Goal: Task Accomplishment & Management: Manage account settings

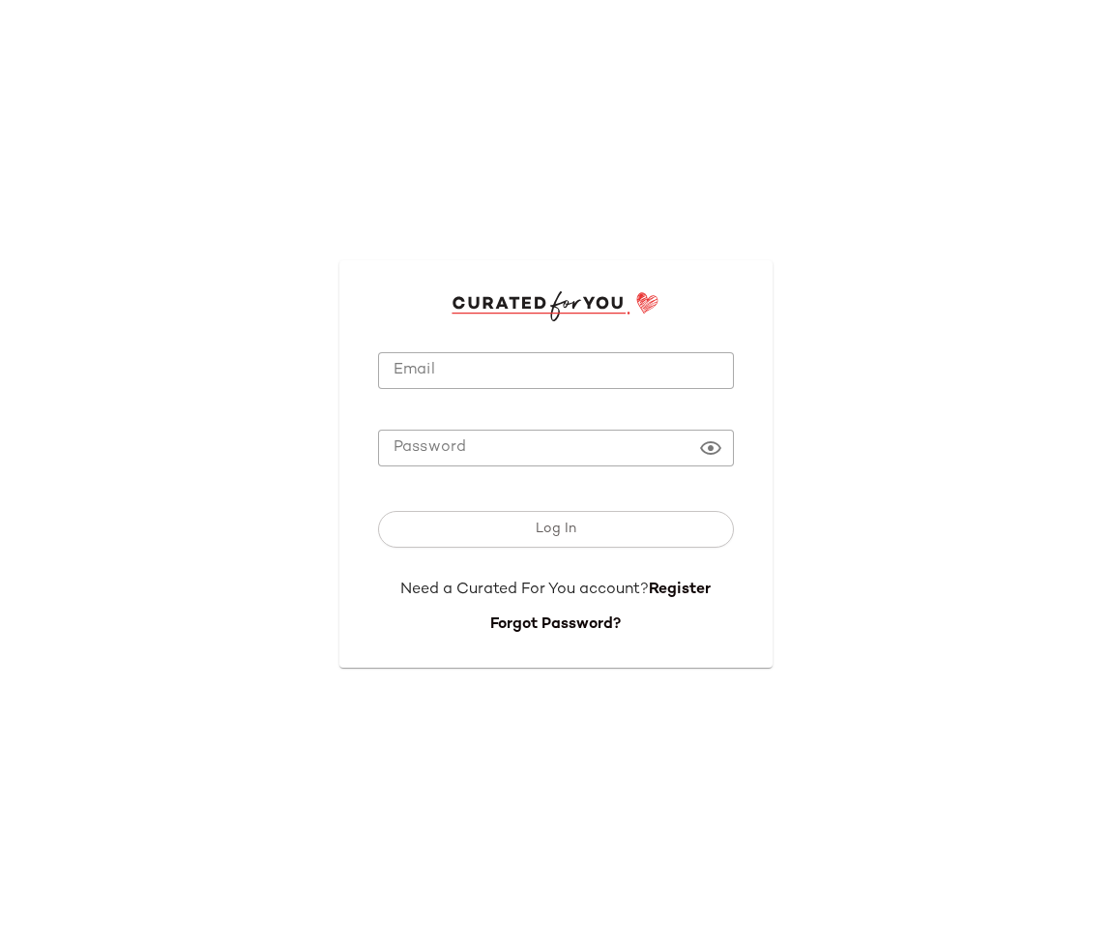
click at [181, 186] on div "Email Email Password Password Log In Need a Curated For You account? Register F…" at bounding box center [555, 464] width 1111 height 928
click at [445, 370] on input "Email" at bounding box center [556, 371] width 356 height 38
type input "**********"
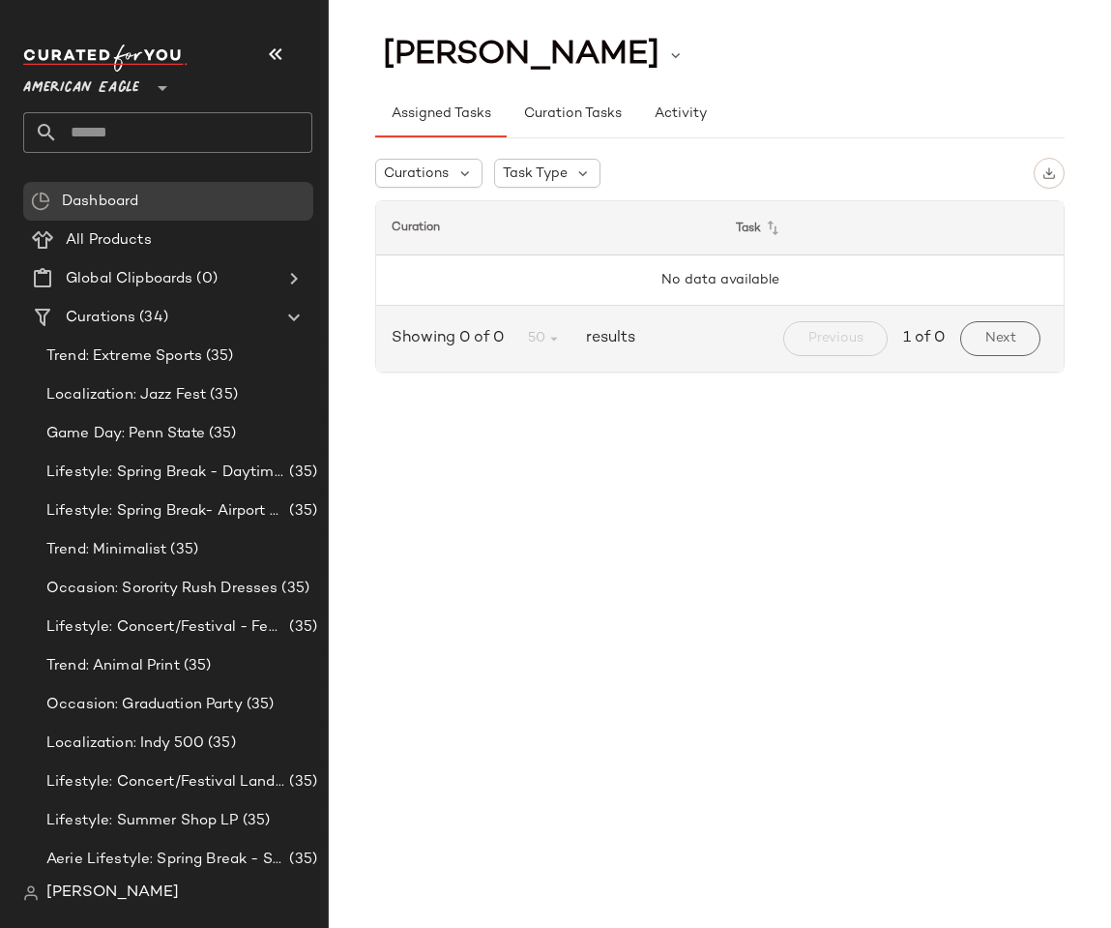
click at [103, 74] on span "American Eagle" at bounding box center [81, 83] width 116 height 35
click at [143, 70] on div "American Eagle **" at bounding box center [85, 76] width 124 height 48
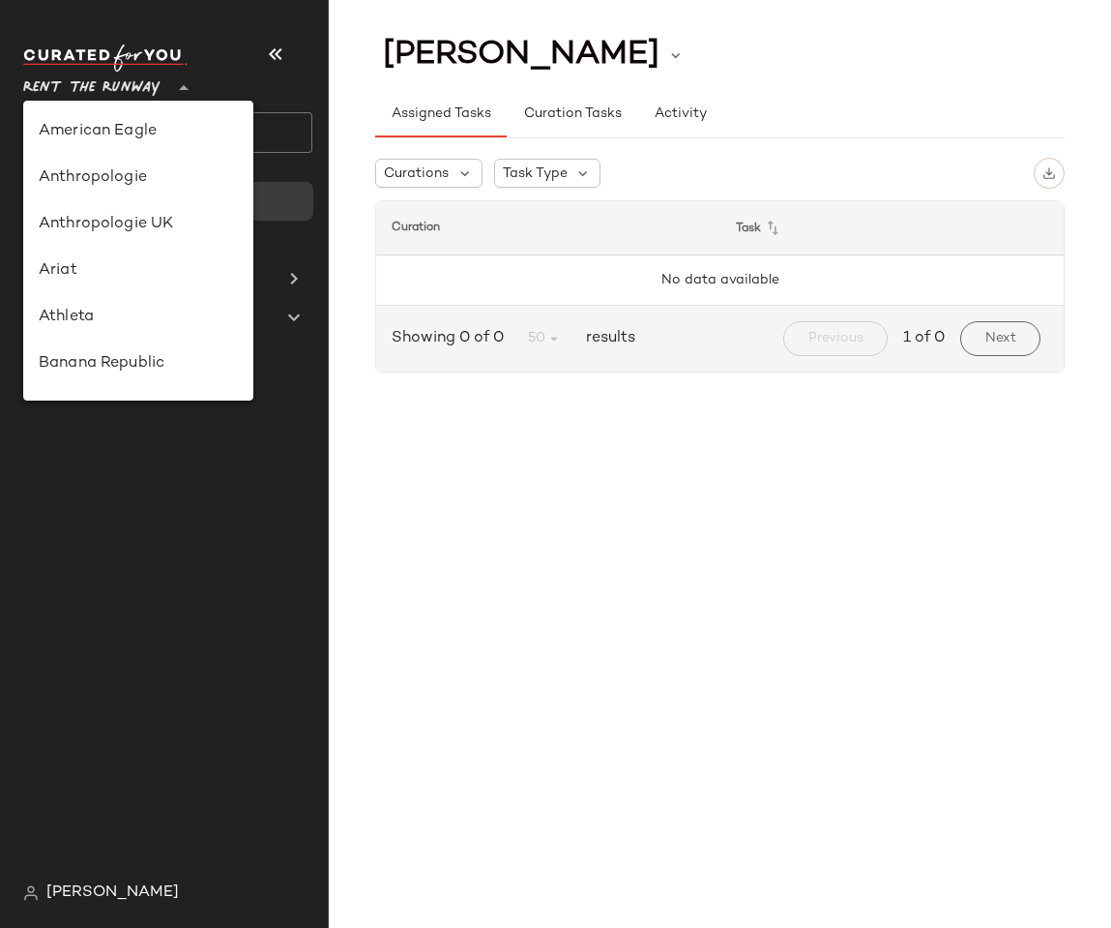
scroll to position [763, 0]
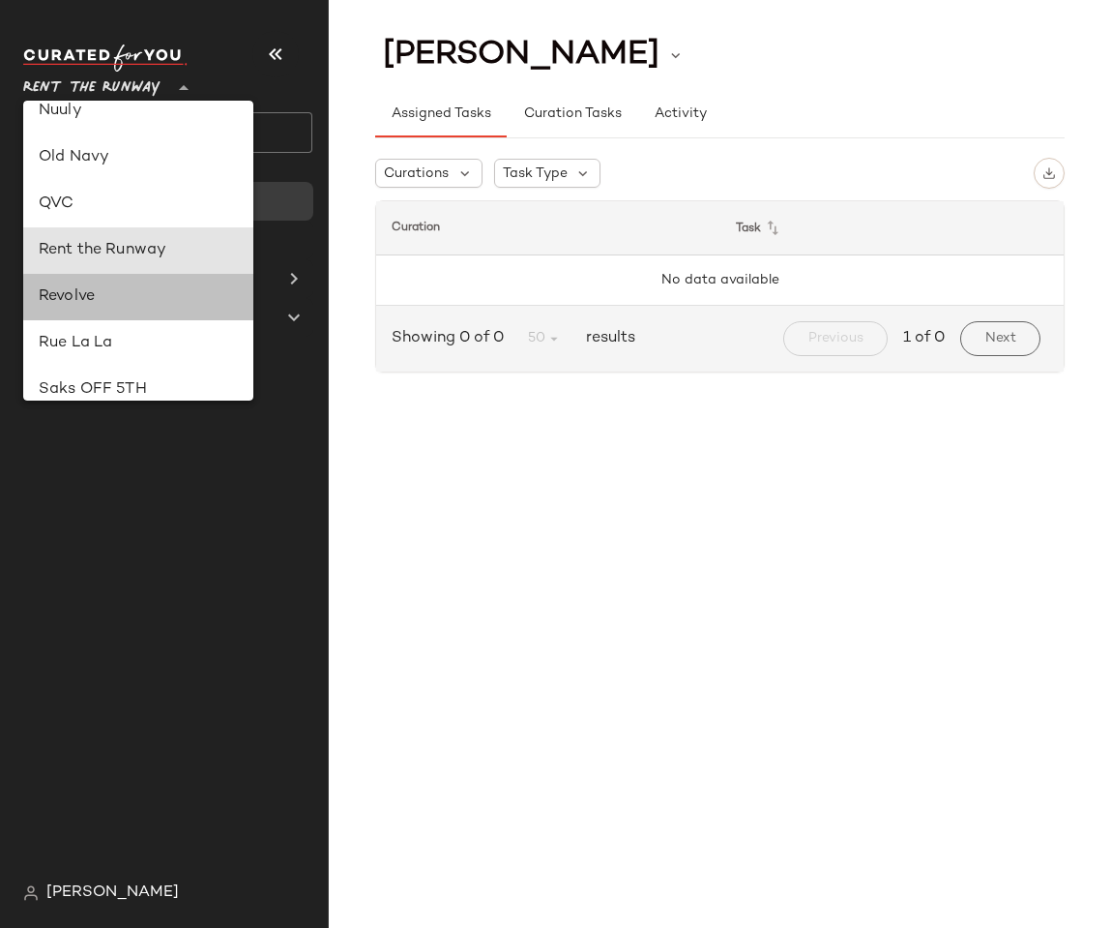
click at [82, 294] on div "Revolve" at bounding box center [138, 296] width 199 height 23
type input "**"
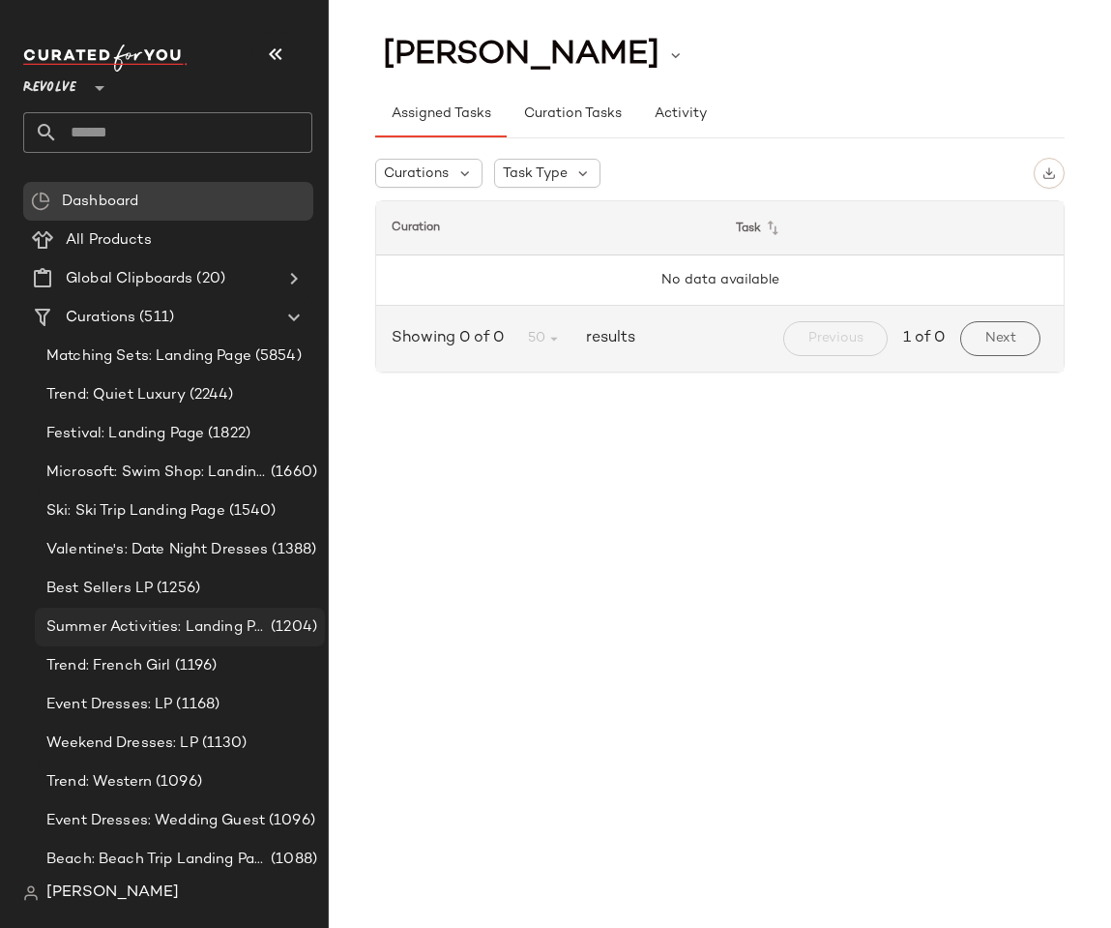
click at [166, 639] on div "Summer Activities: Landing Page (1204)" at bounding box center [180, 626] width 290 height 39
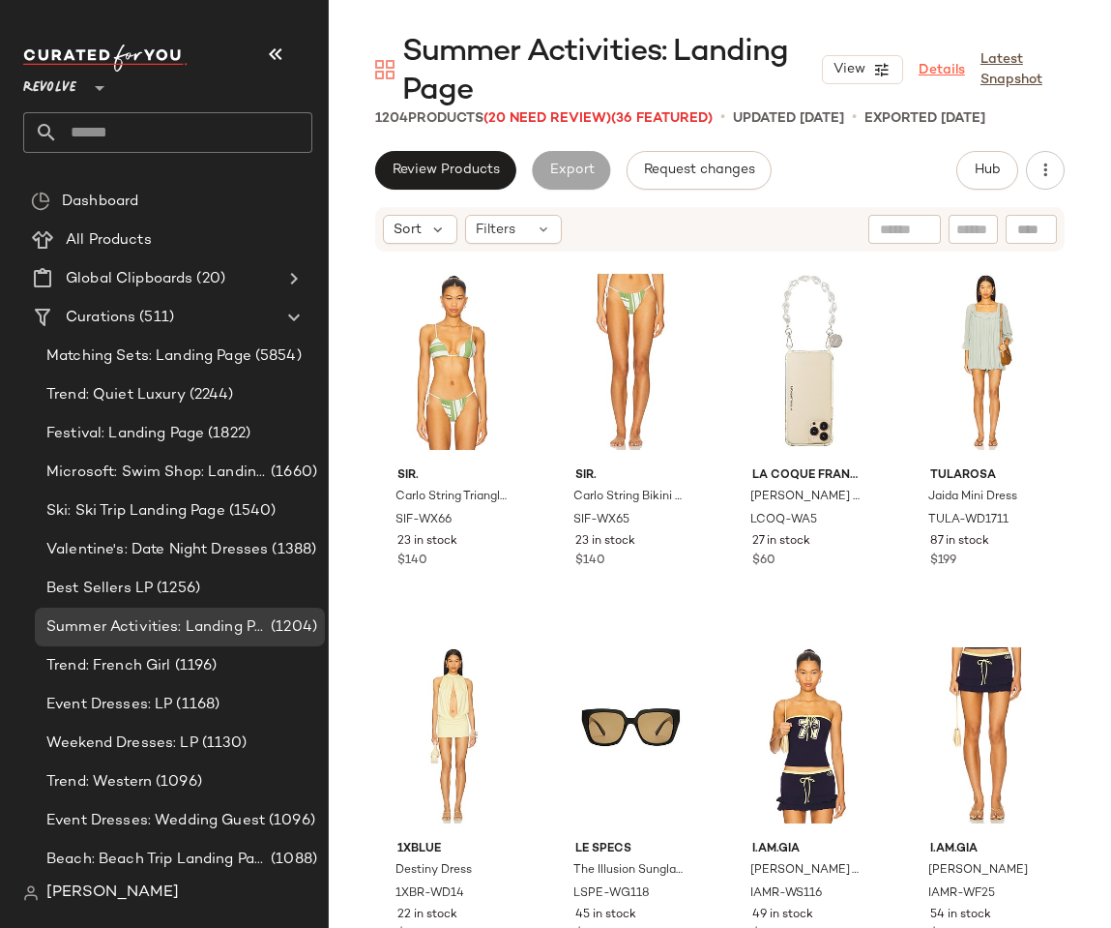
click at [943, 75] on link "Details" at bounding box center [942, 70] width 46 height 20
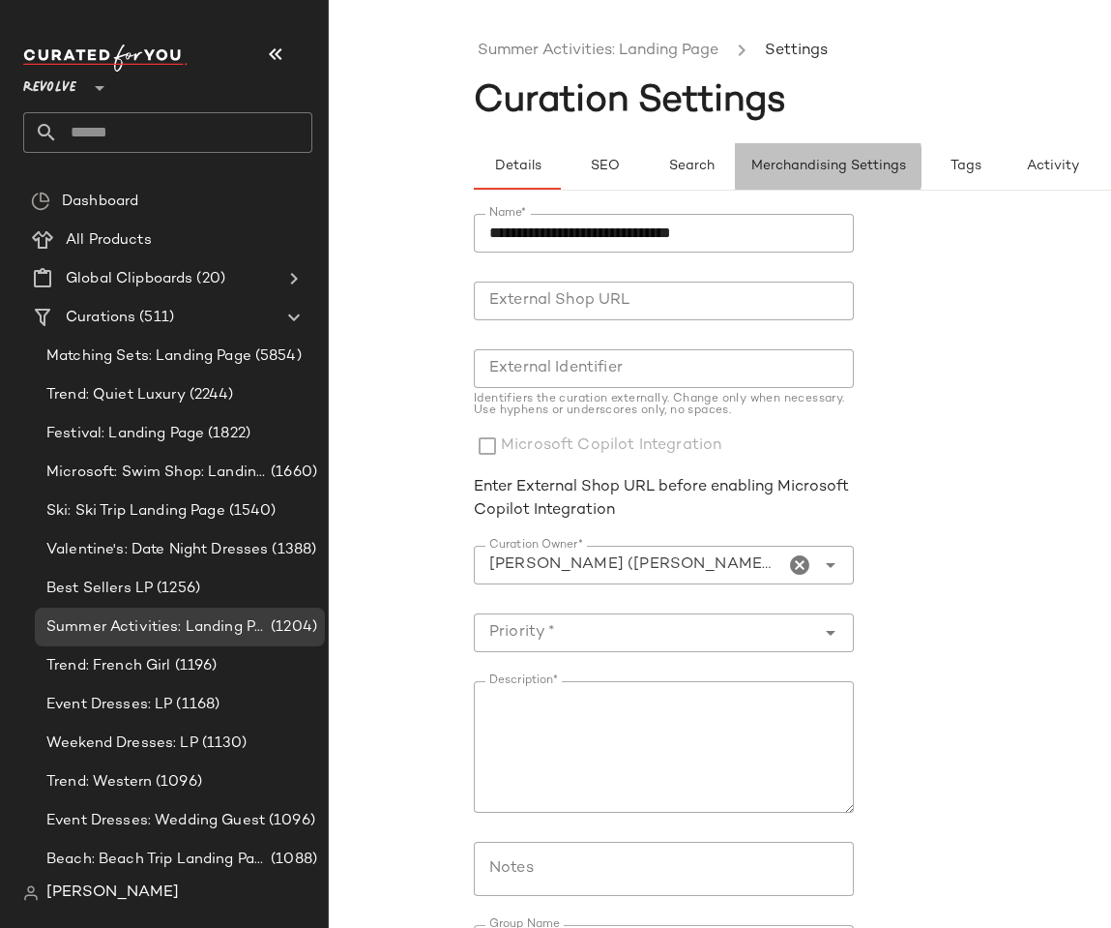
click at [866, 165] on span "Merchandising Settings" at bounding box center [829, 166] width 156 height 15
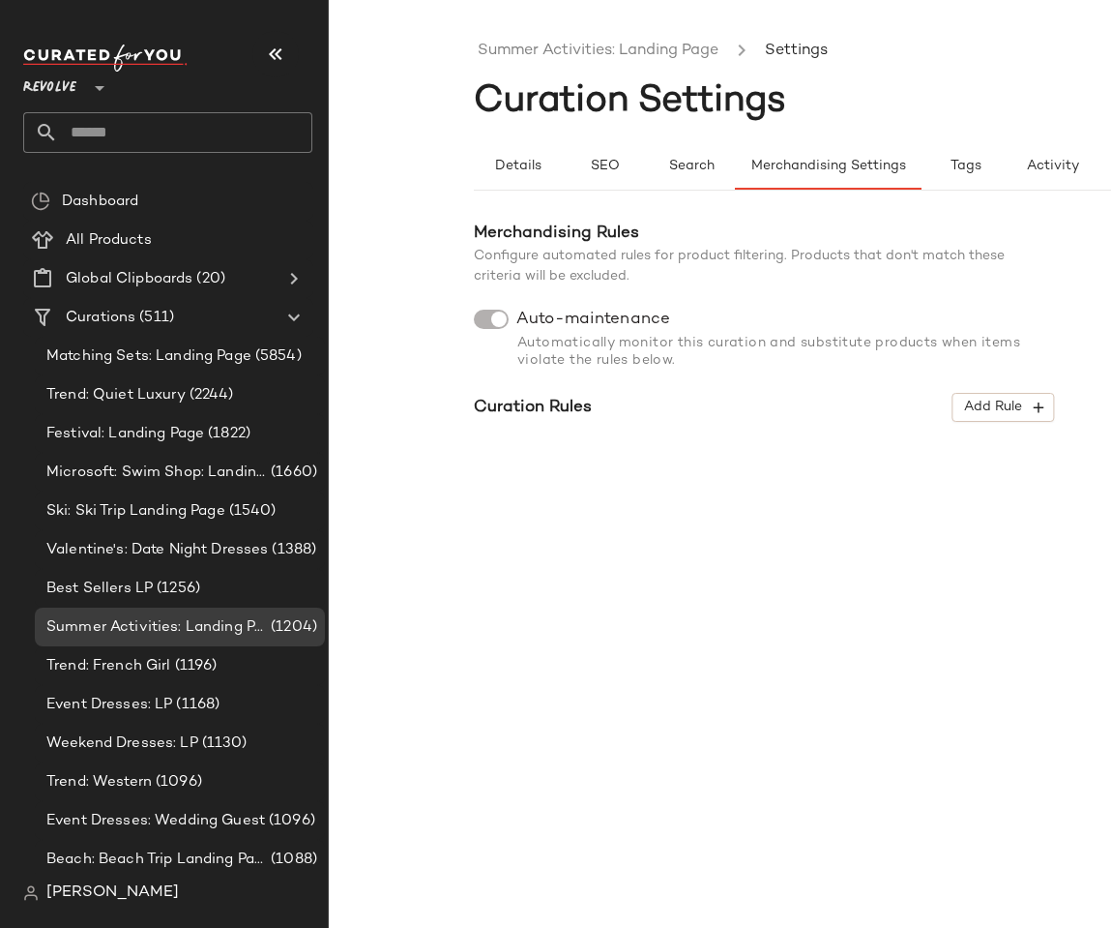
click at [500, 235] on span "Merchandising Rules" at bounding box center [556, 232] width 165 height 17
copy span "Merchandising"
click at [609, 271] on div "Configure automated rules for product filtering. Products that don't match thes…" at bounding box center [764, 266] width 580 height 41
click at [536, 398] on span "Curation Rules" at bounding box center [533, 408] width 118 height 25
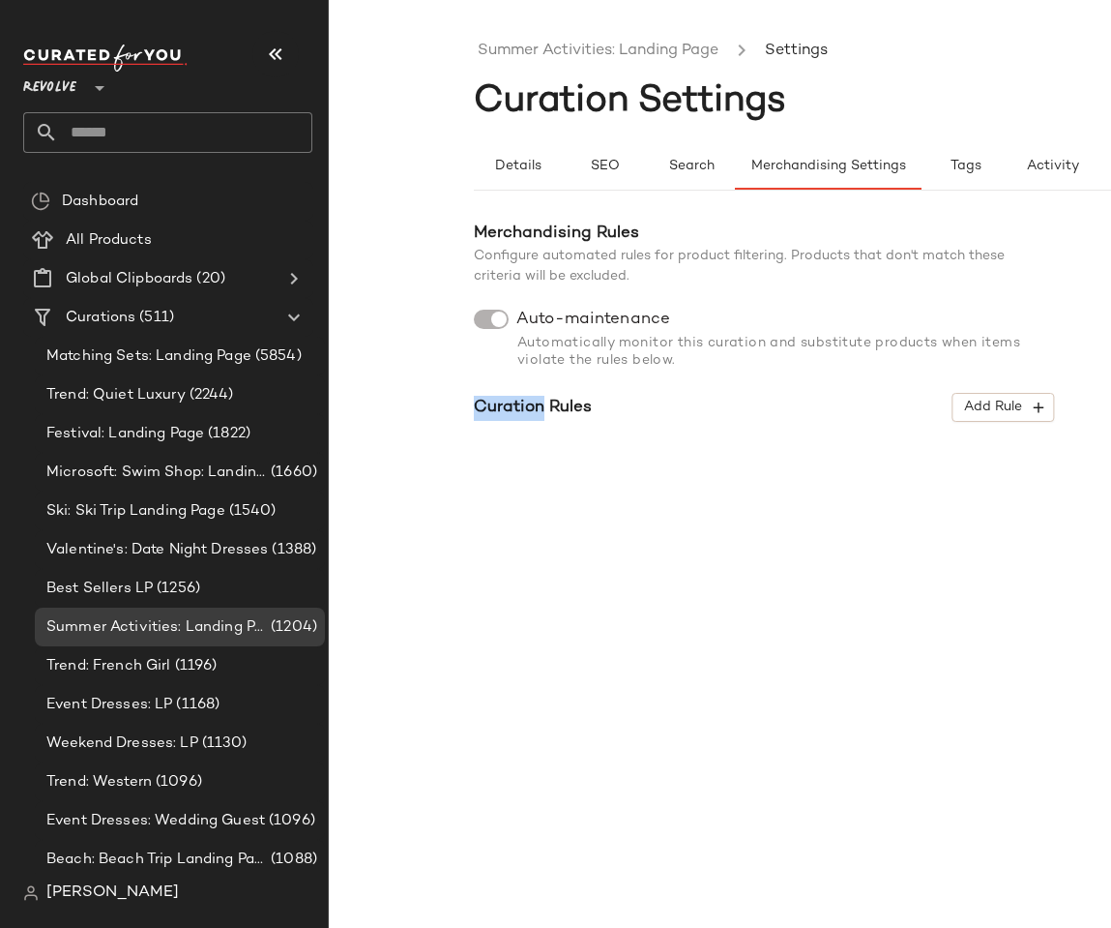
click at [536, 398] on span "Curation Rules" at bounding box center [533, 408] width 118 height 25
copy body "Curation Rules Add Rule"
click at [913, 552] on div "Summer Activities: Landing Page Settings Curation Settings Details SEO Search M…" at bounding box center [865, 479] width 782 height 897
click at [422, 385] on div "Summer Activities: Landing Page Settings Curation Settings Details SEO Search M…" at bounding box center [555, 479] width 1111 height 897
